Goal: Task Accomplishment & Management: Use online tool/utility

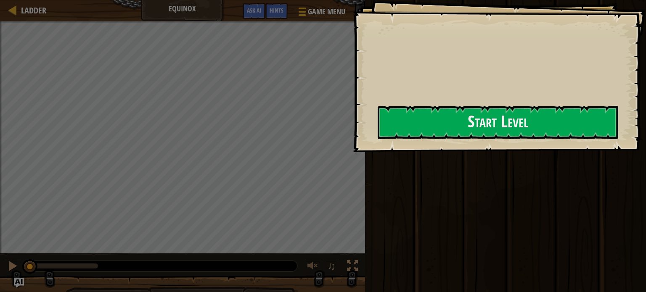
click at [392, 140] on div "Goals Start Level Error loading from server. Try refreshing the page. You'll ne…" at bounding box center [499, 76] width 293 height 152
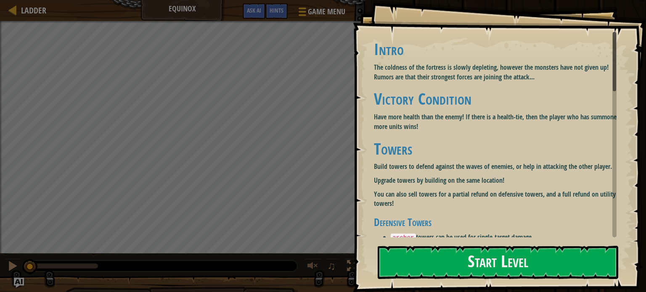
click at [414, 116] on p "Have more health than the enemy! If there is a health-tie, then the player who …" at bounding box center [498, 121] width 249 height 19
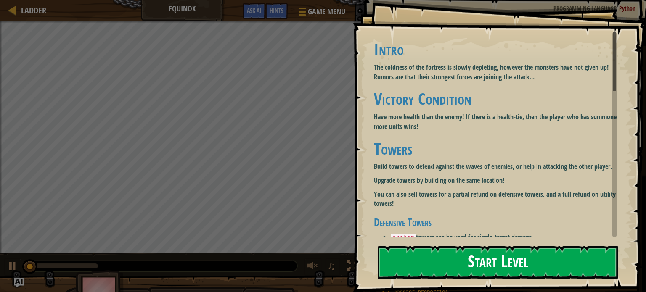
click at [408, 254] on button "Start Level" at bounding box center [498, 262] width 241 height 33
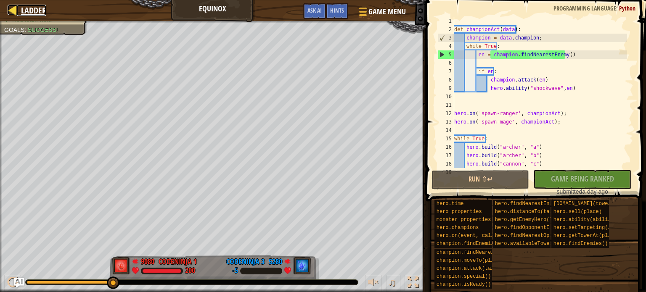
click at [22, 12] on span "Ladder" at bounding box center [33, 10] width 25 height 11
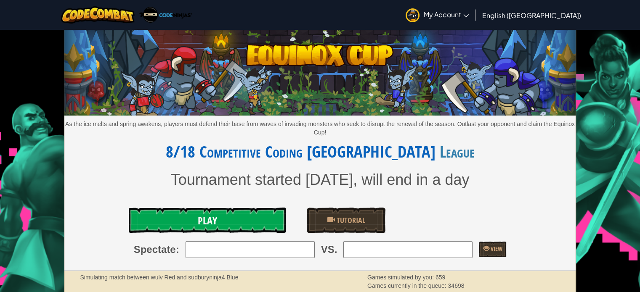
click at [209, 223] on span "Play" at bounding box center [207, 220] width 19 height 13
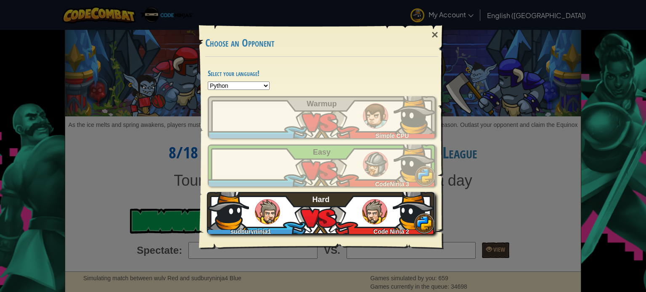
click at [302, 201] on div "sudburyninja1 Code Ninja 2 Hard" at bounding box center [321, 213] width 228 height 42
